Goal: Navigation & Orientation: Find specific page/section

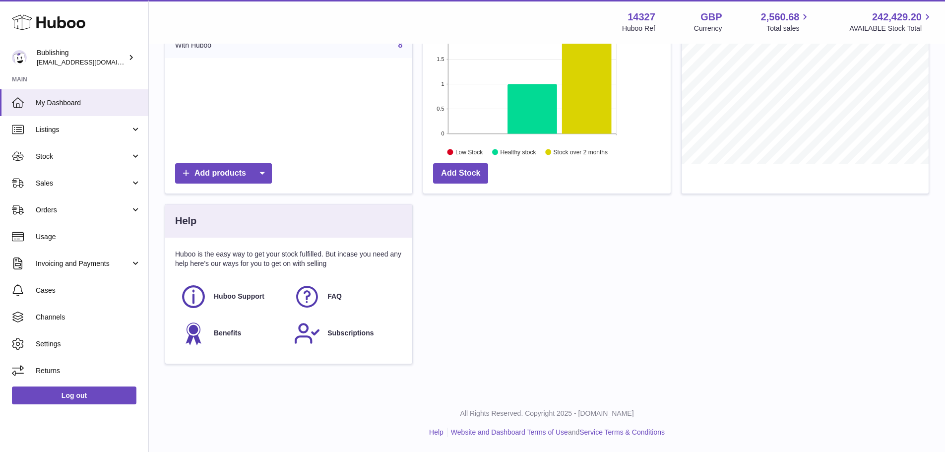
scroll to position [155, 247]
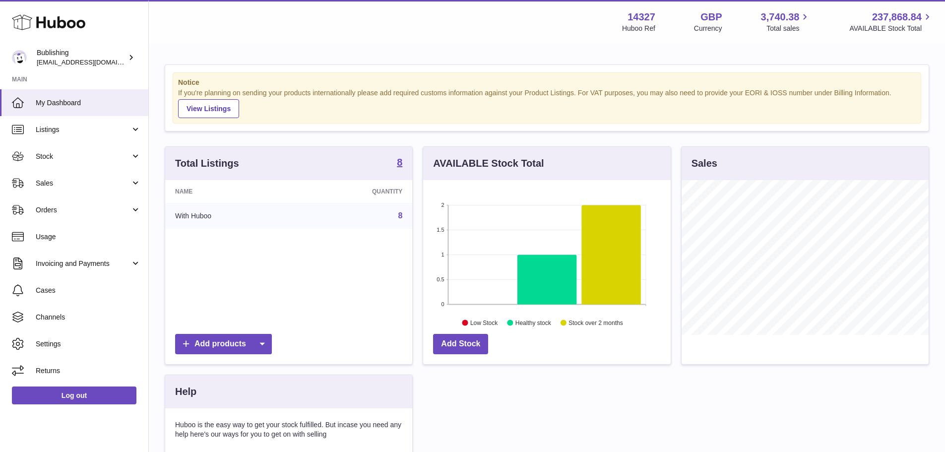
scroll to position [155, 247]
click at [80, 243] on link "Usage" at bounding box center [74, 236] width 148 height 27
click at [86, 106] on span "My Dashboard" at bounding box center [88, 102] width 105 height 9
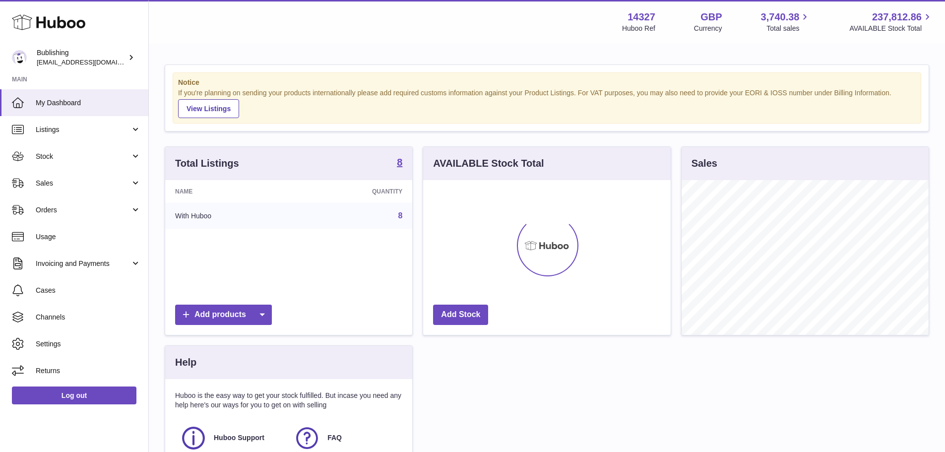
scroll to position [155, 247]
